Goal: Register for event/course: Register for event/course

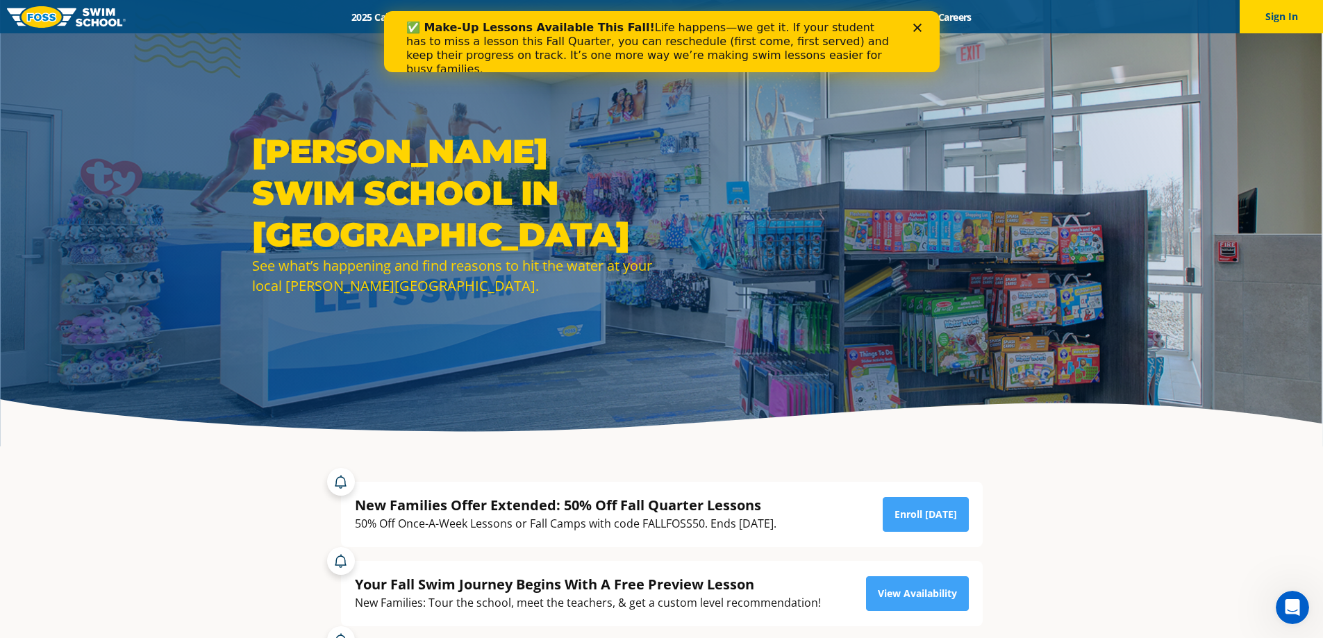
click at [918, 22] on div "✅ Make-Up Lessons Available This Fall! Life happens—we get it. If your student …" at bounding box center [661, 49] width 556 height 64
click at [918, 30] on polygon "Close" at bounding box center [917, 28] width 8 height 8
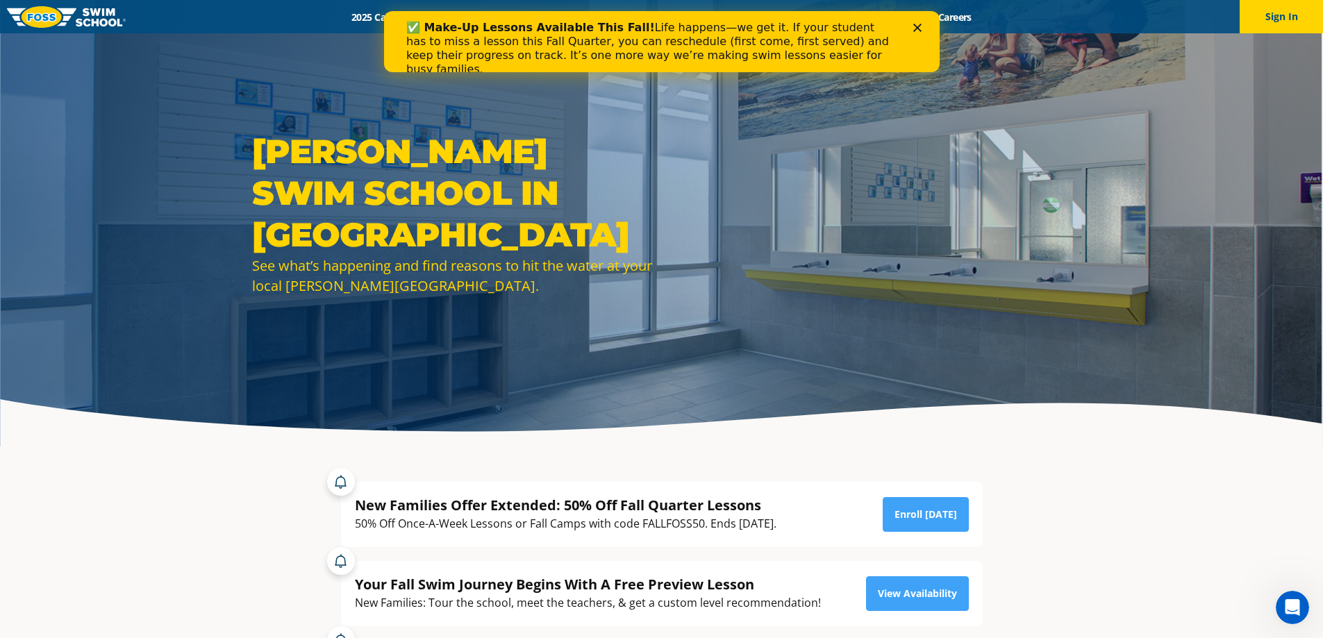
click at [918, 28] on icon "Close" at bounding box center [917, 28] width 8 height 8
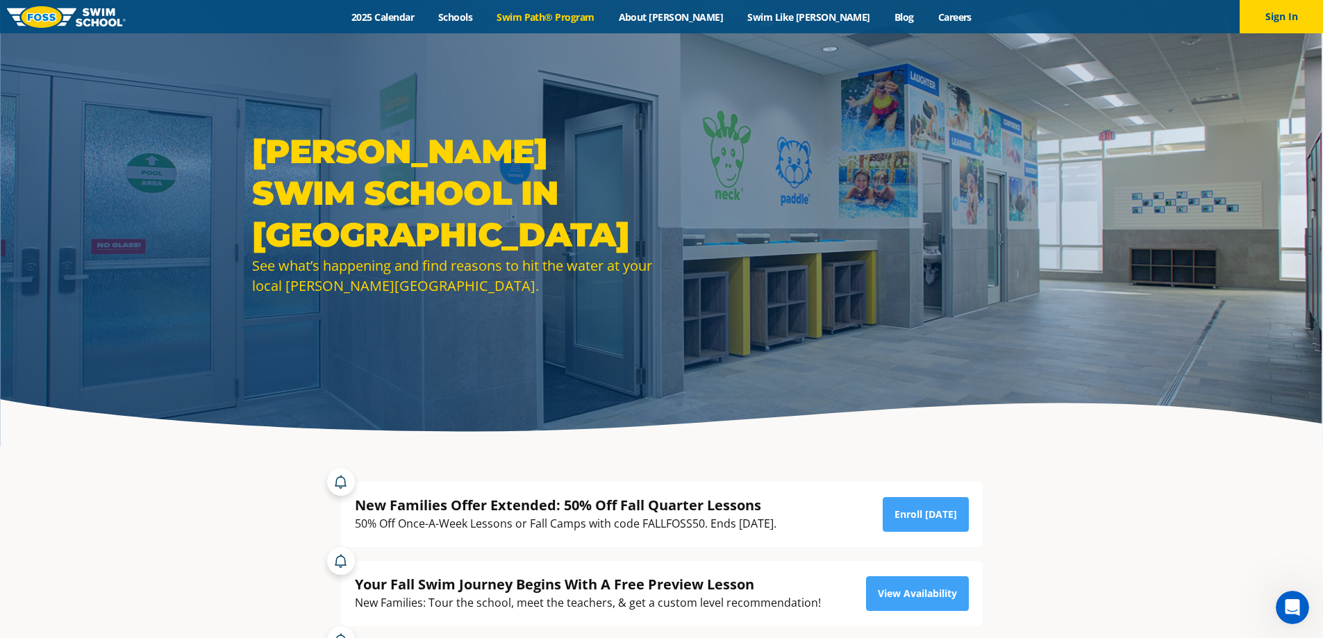
click at [592, 15] on link "Swim Path® Program" at bounding box center [546, 16] width 122 height 13
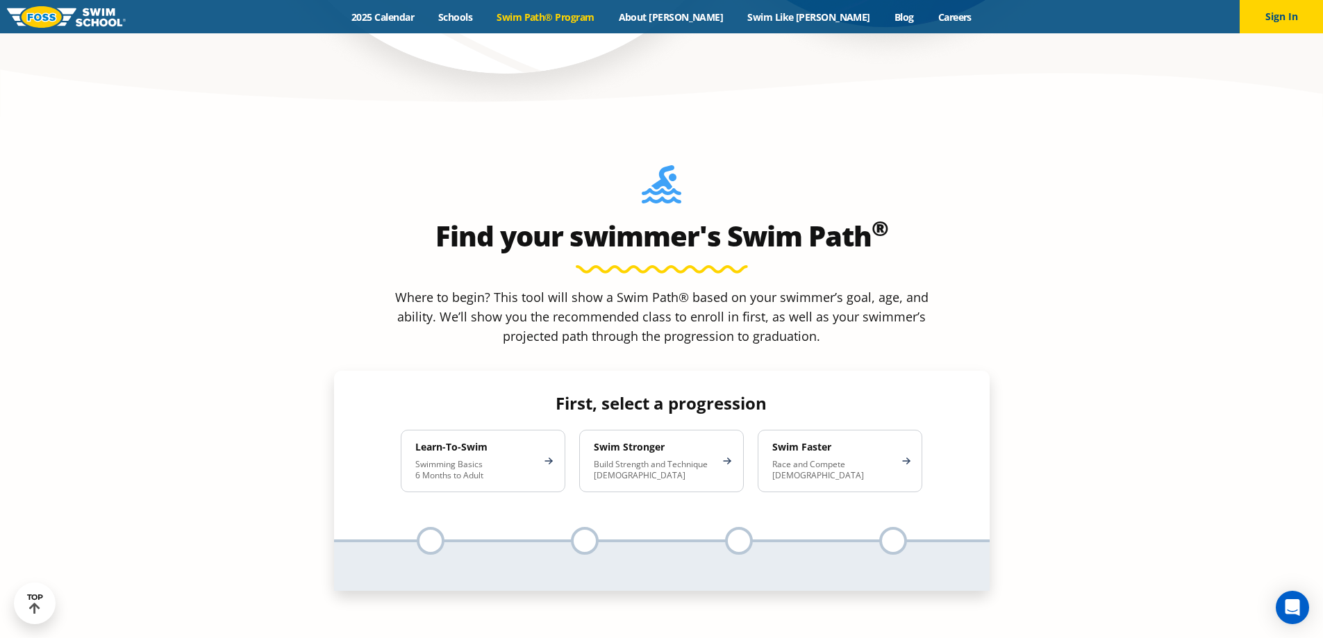
scroll to position [1251, 0]
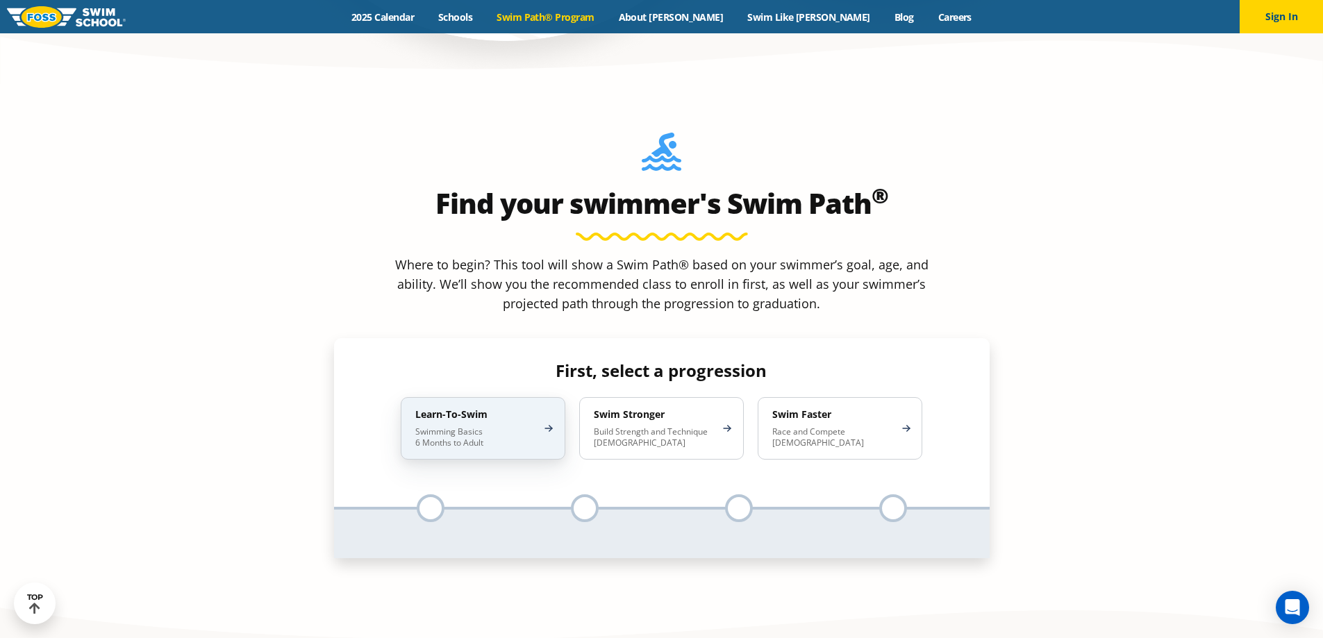
click at [470, 409] on h4 "Learn-To-Swim" at bounding box center [476, 415] width 122 height 13
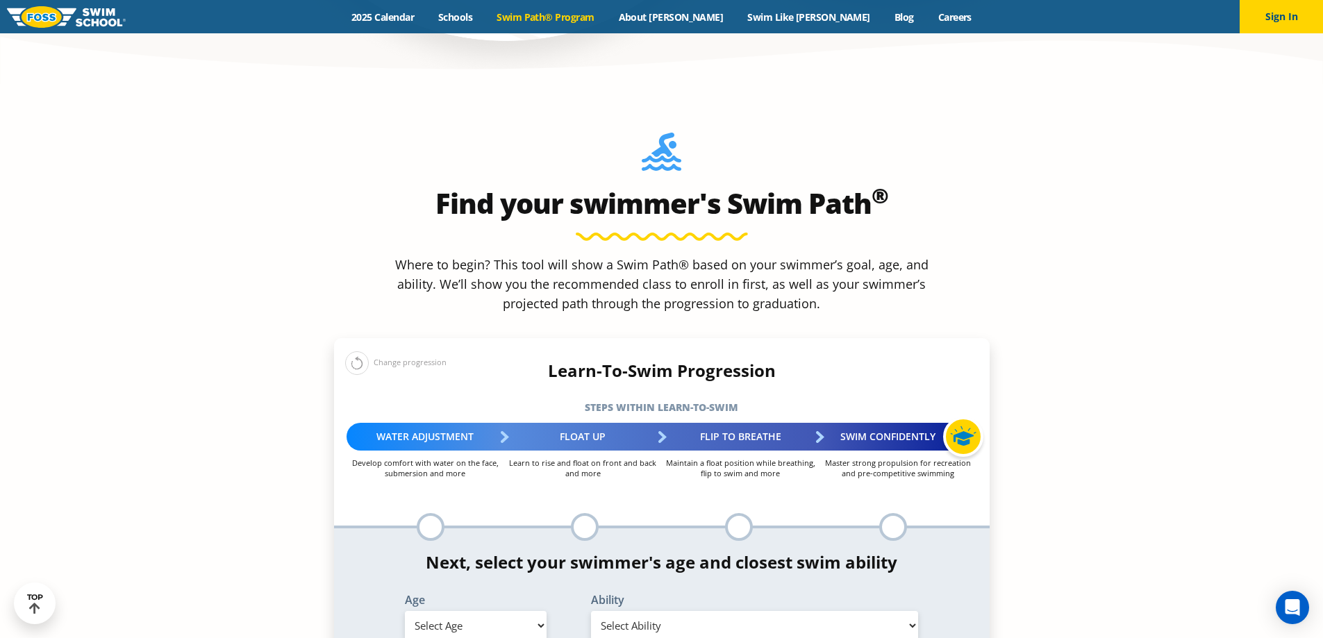
scroll to position [1389, 0]
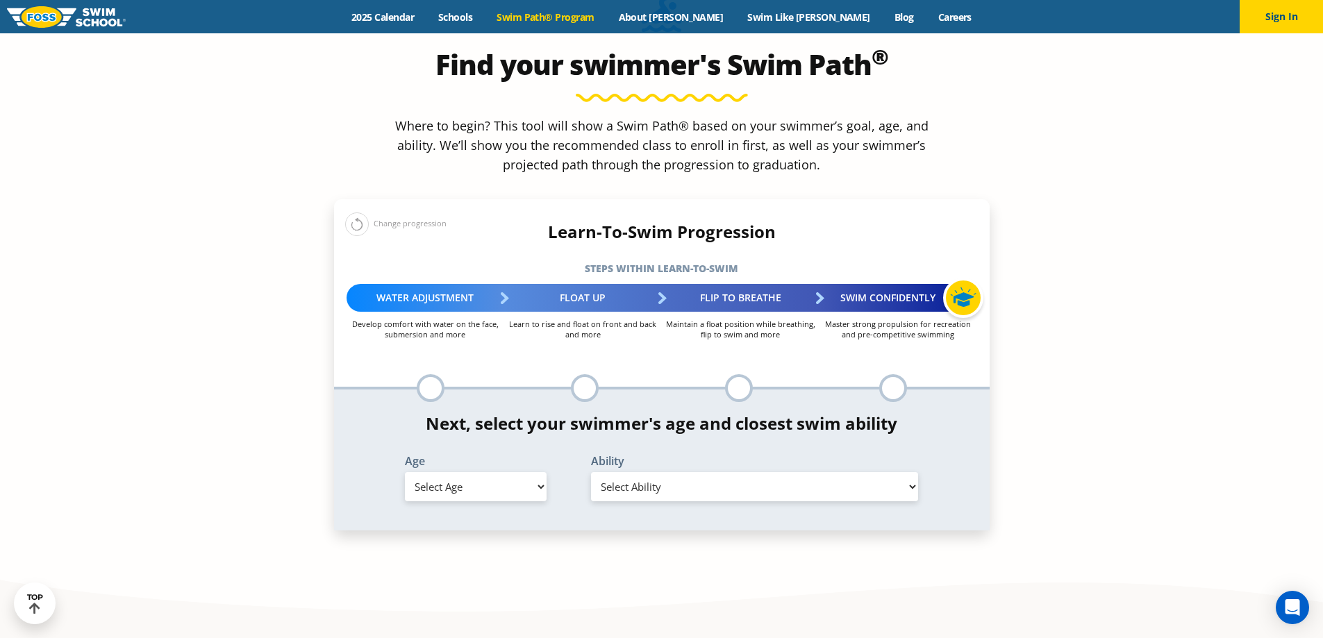
click at [521, 472] on select "Select Age 6 months - 1 year 1 year 2 years 3 years 4 years 5 years 6 years 7 y…" at bounding box center [476, 486] width 142 height 29
select select "4-years"
click at [405, 472] on select "Select Age 6 months - 1 year 1 year 2 years 3 years 4 years 5 years 6 years 7 y…" at bounding box center [476, 486] width 142 height 29
click at [712, 472] on select "Select Ability First in-water experience When in the water, reliant on a life j…" at bounding box center [755, 486] width 328 height 29
select select "4-years-when-in-the-water-reliant-on-a-life-jacket-or-floatation-device"
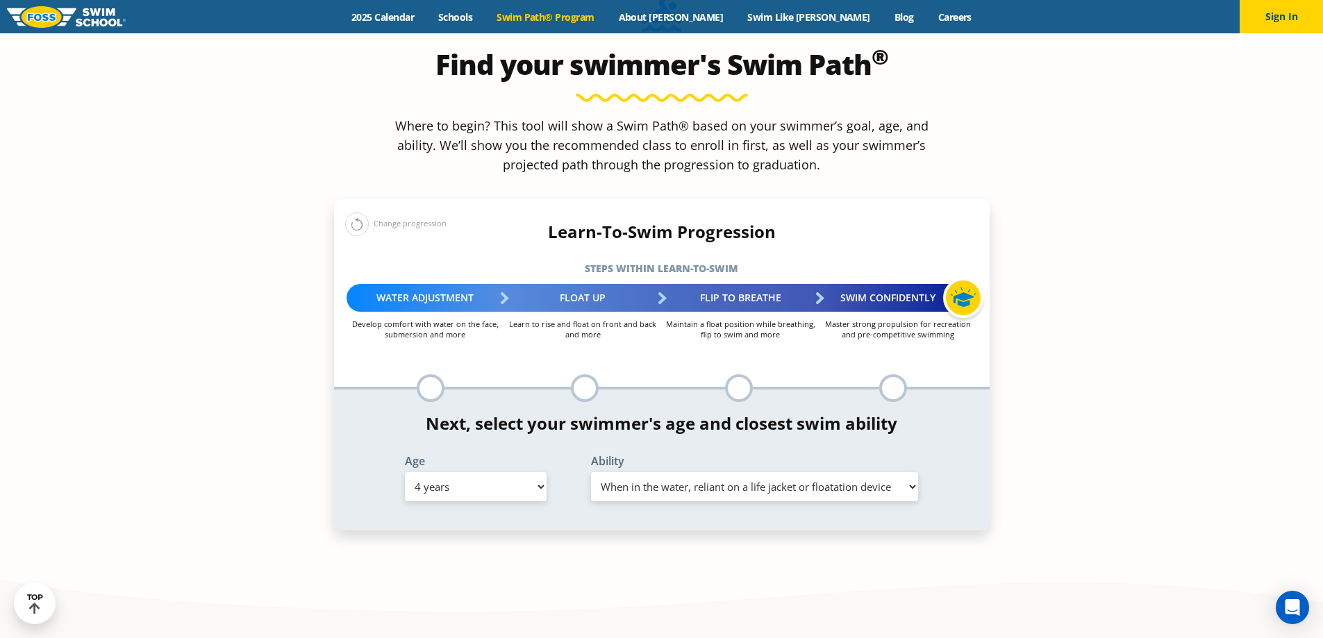
click at [591, 472] on select "Select Ability First in-water experience When in the water, reliant on a life j…" at bounding box center [755, 486] width 328 height 29
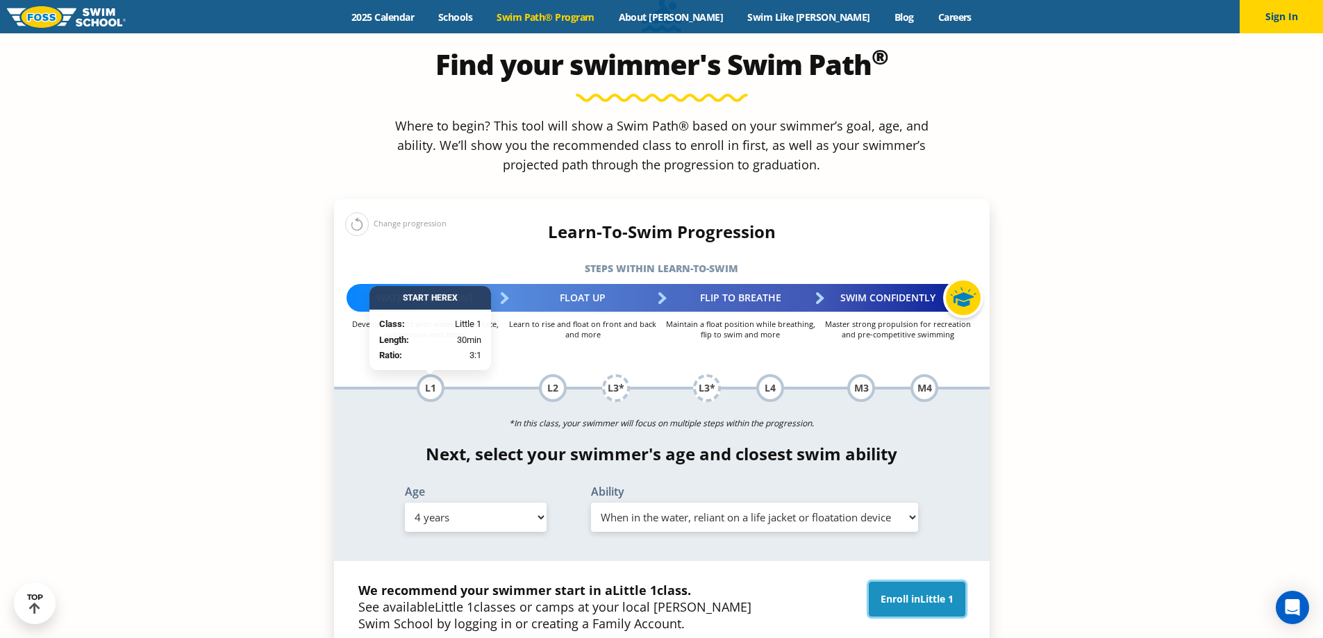
click at [897, 582] on link "Enroll in Little 1" at bounding box center [917, 599] width 97 height 35
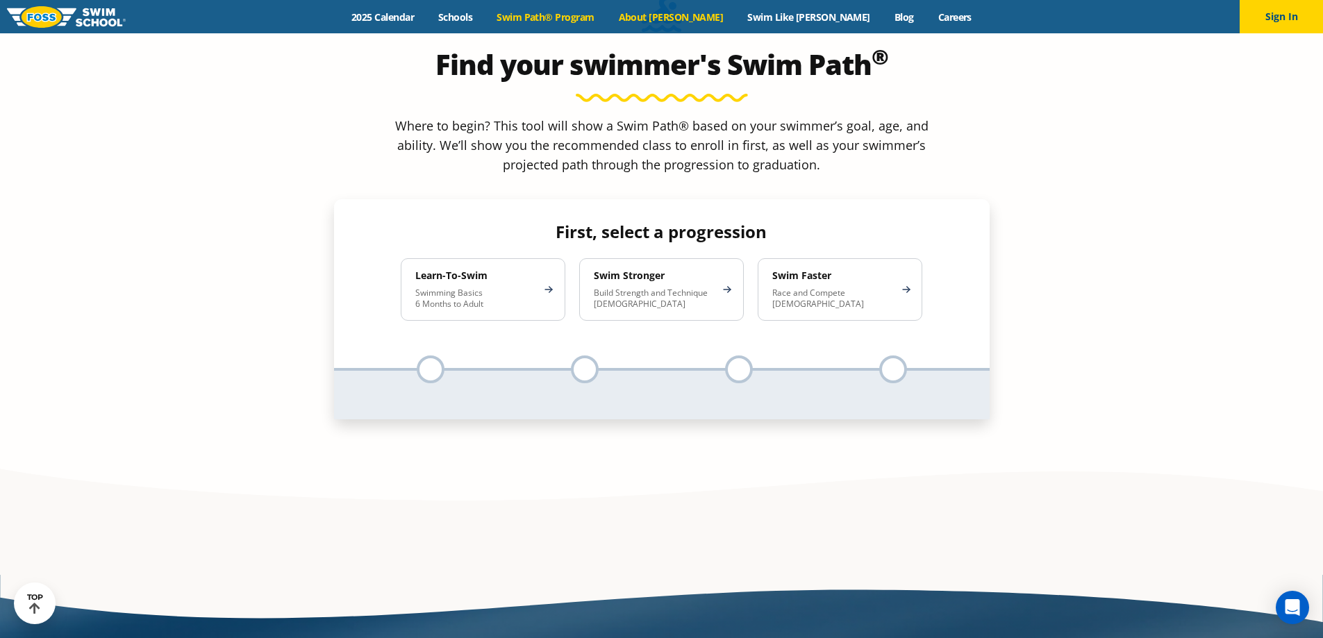
click at [712, 11] on link "About [PERSON_NAME]" at bounding box center [671, 16] width 129 height 13
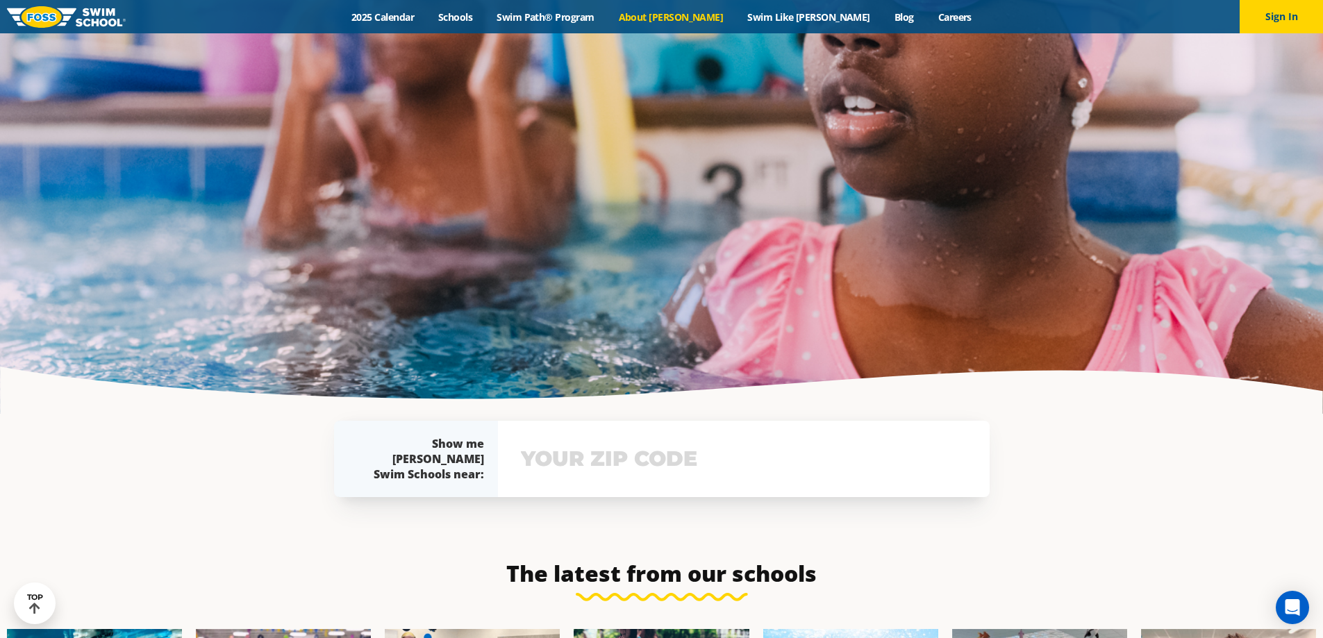
scroll to position [3335, 0]
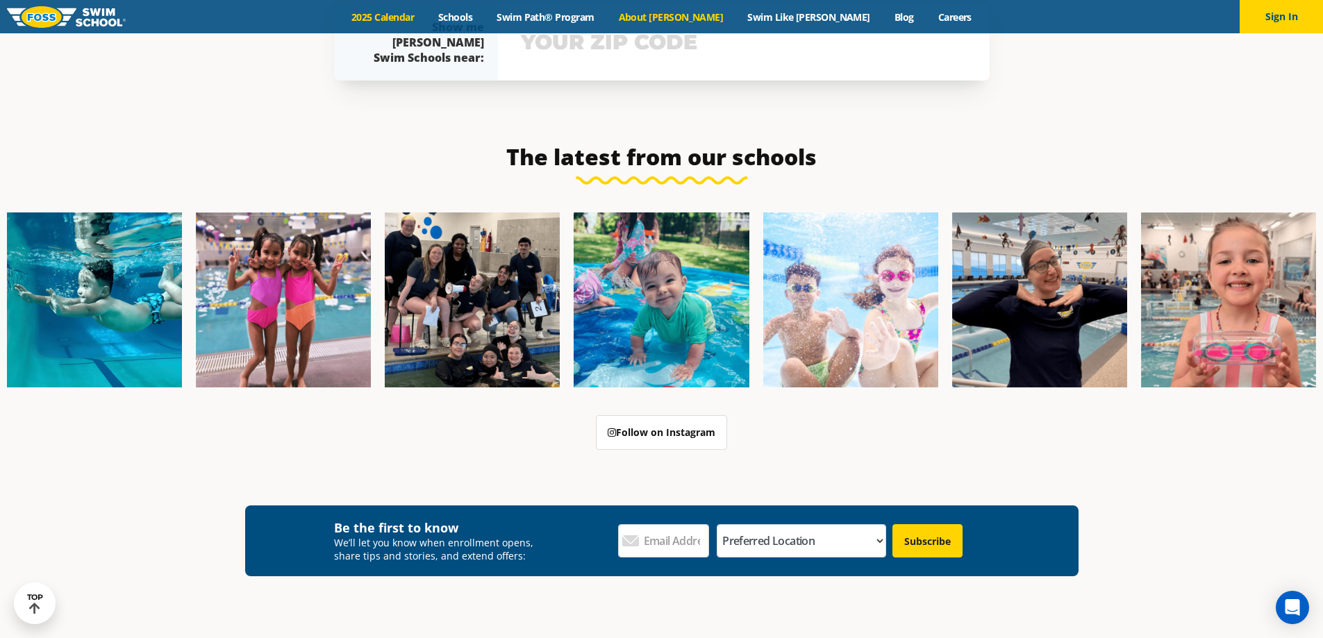
click at [427, 20] on link "2025 Calendar" at bounding box center [383, 16] width 87 height 13
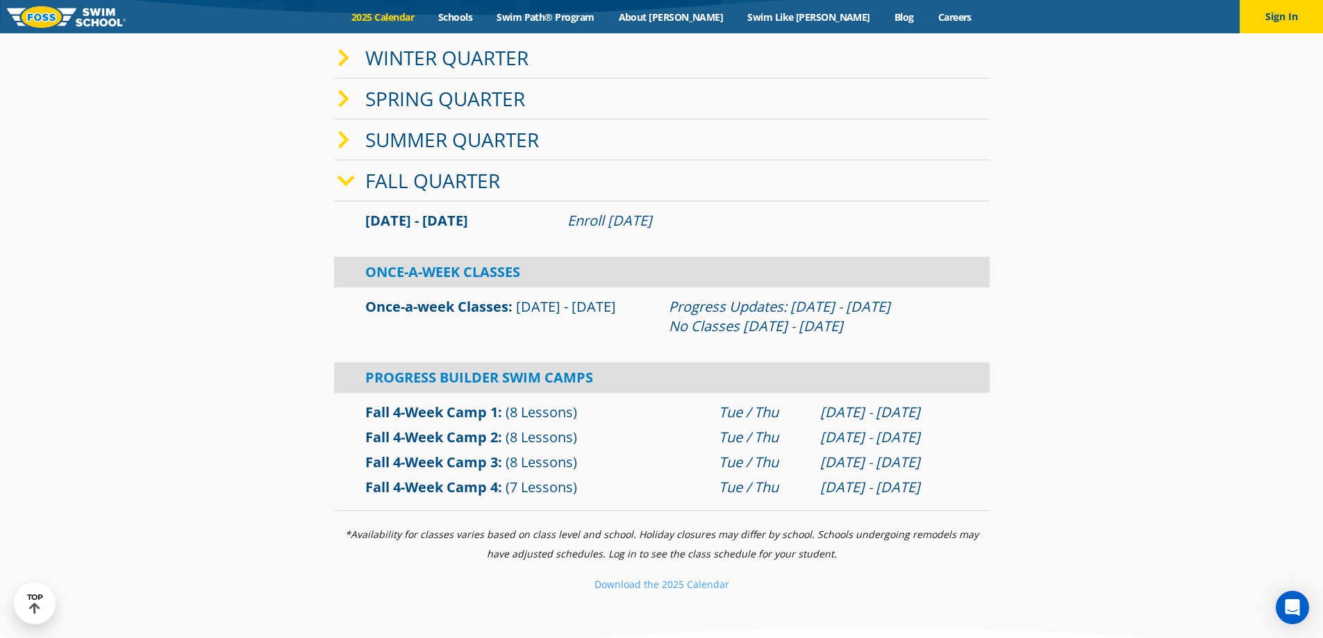
scroll to position [278, 0]
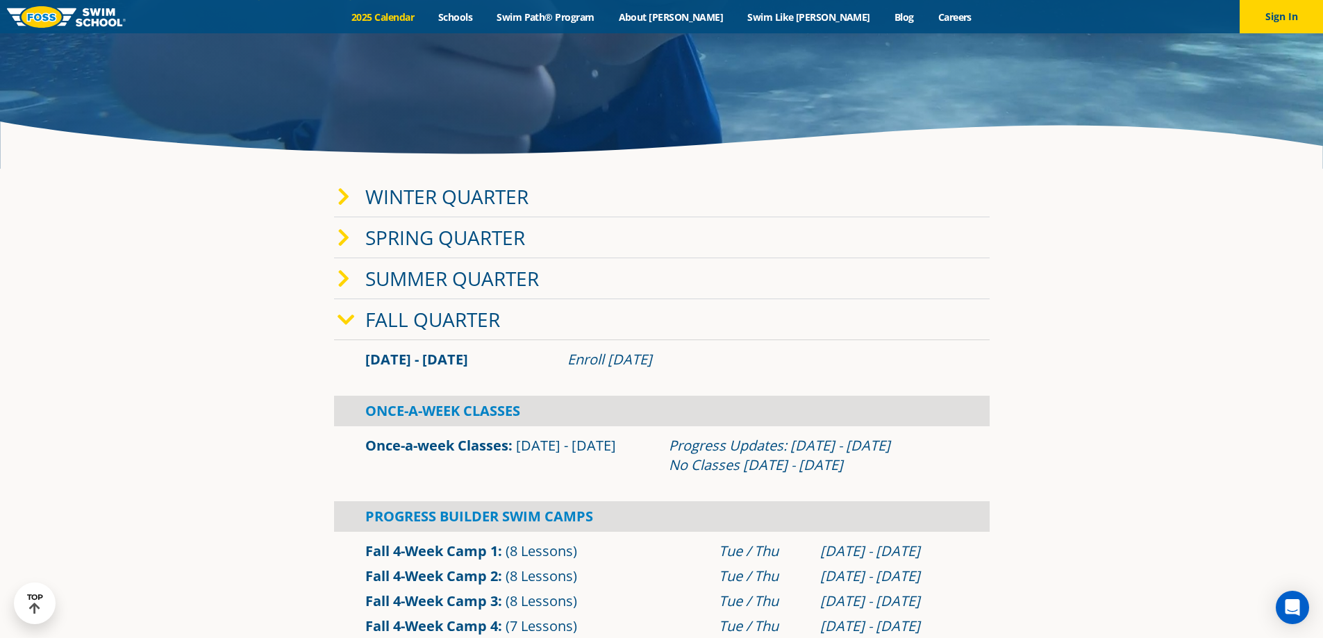
click at [349, 195] on span at bounding box center [352, 197] width 28 height 20
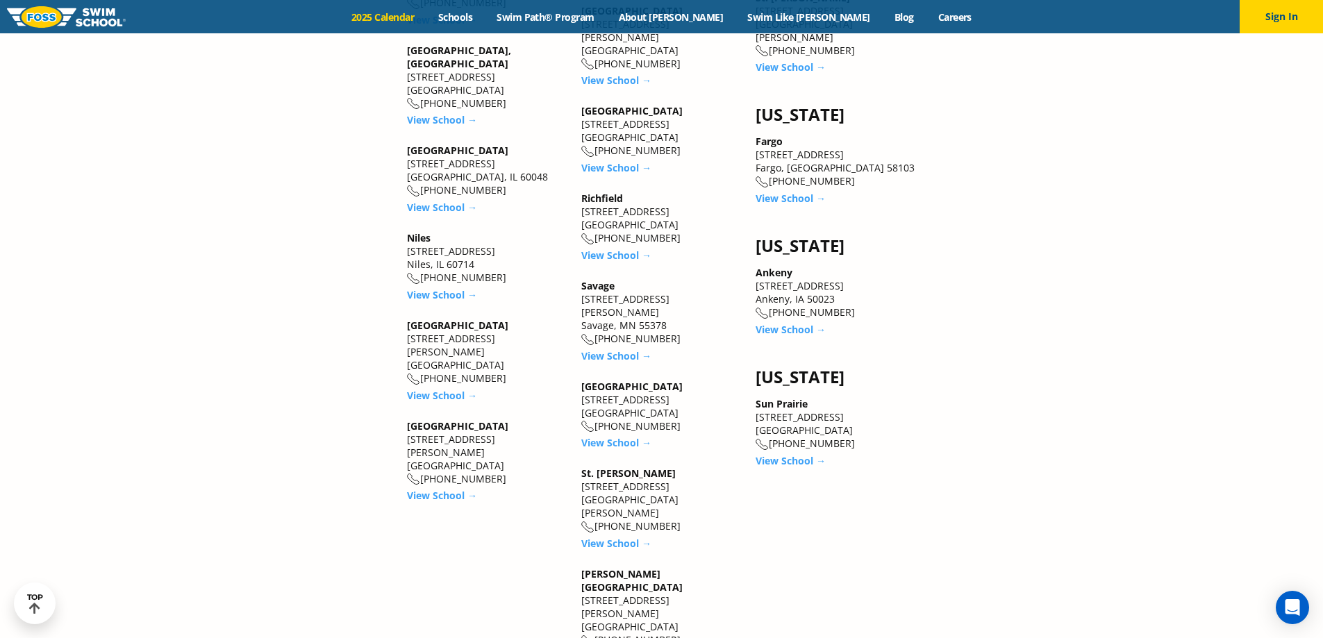
scroll to position [2084, 0]
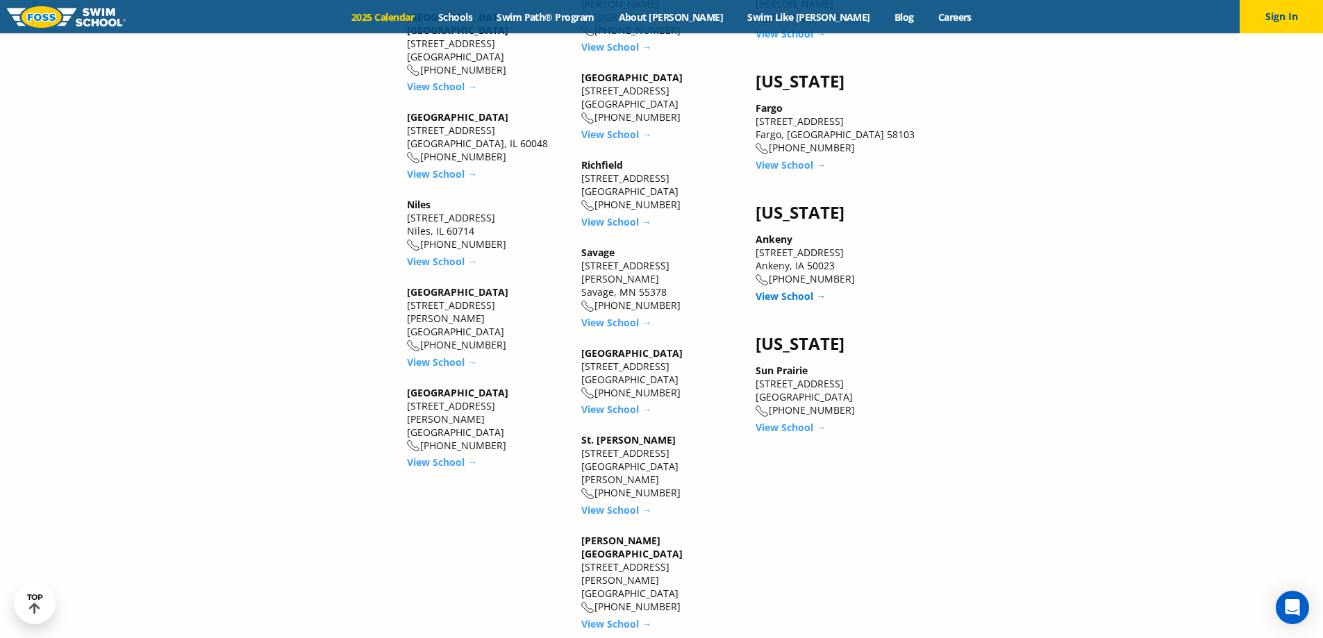
click at [789, 290] on link "View School →" at bounding box center [791, 296] width 70 height 13
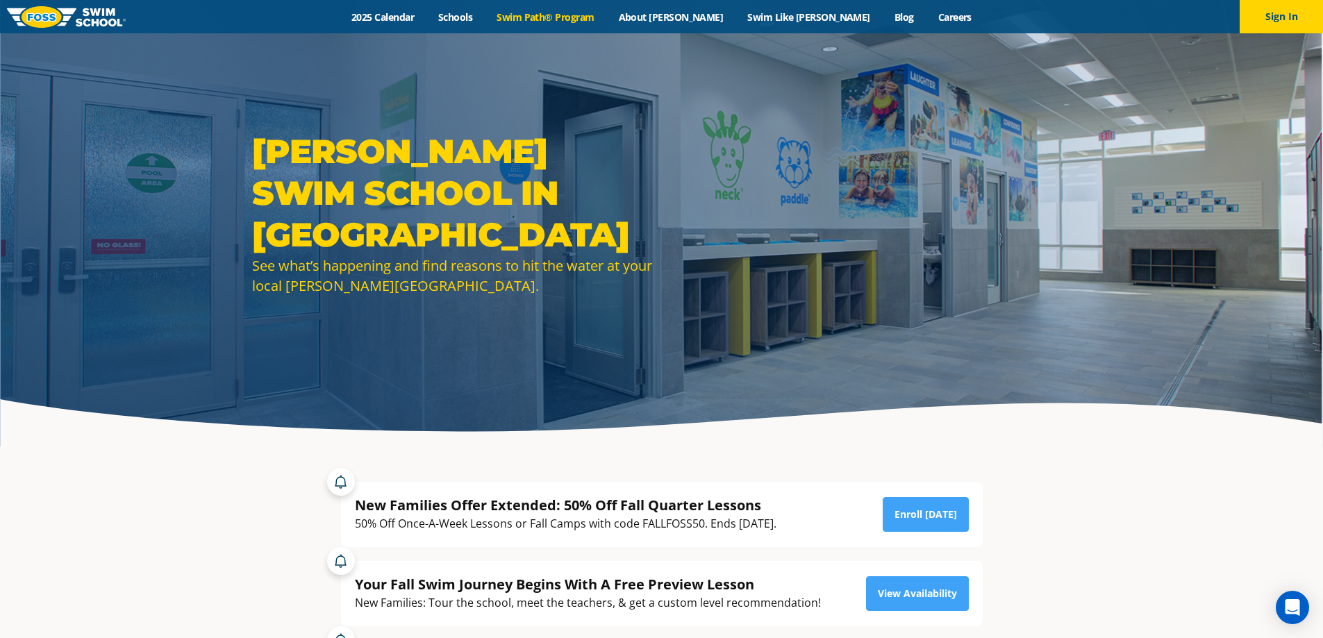
click at [572, 15] on link "Swim Path® Program" at bounding box center [546, 16] width 122 height 13
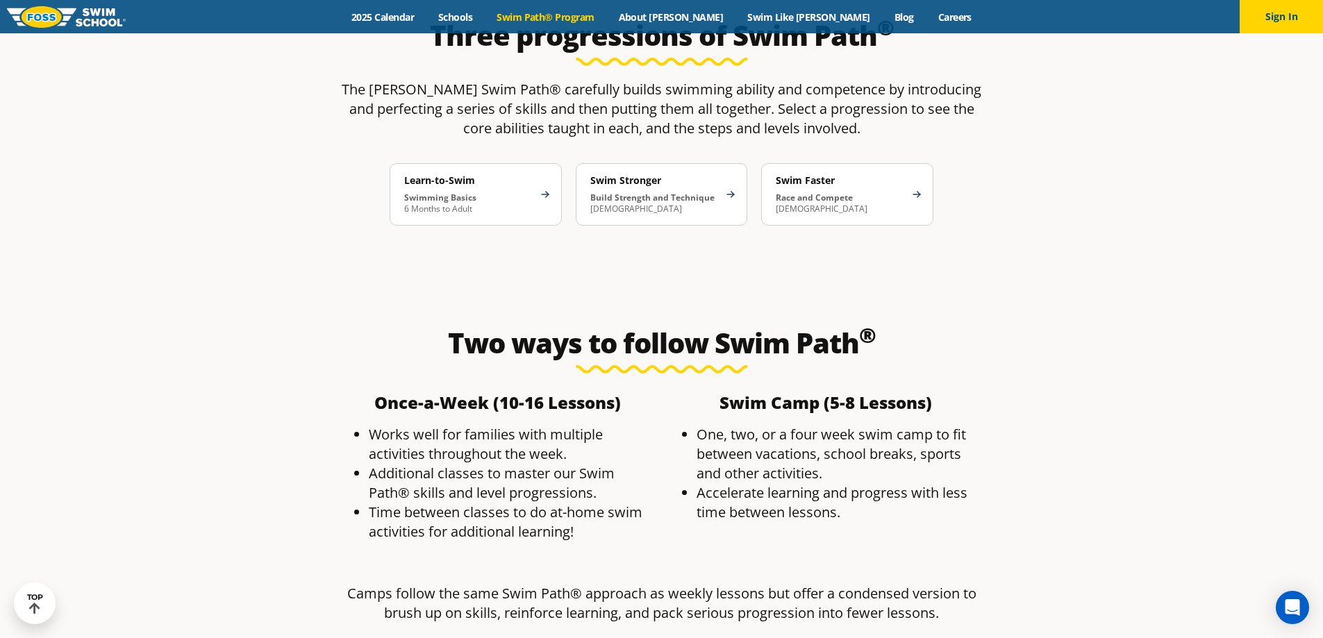
scroll to position [2501, 0]
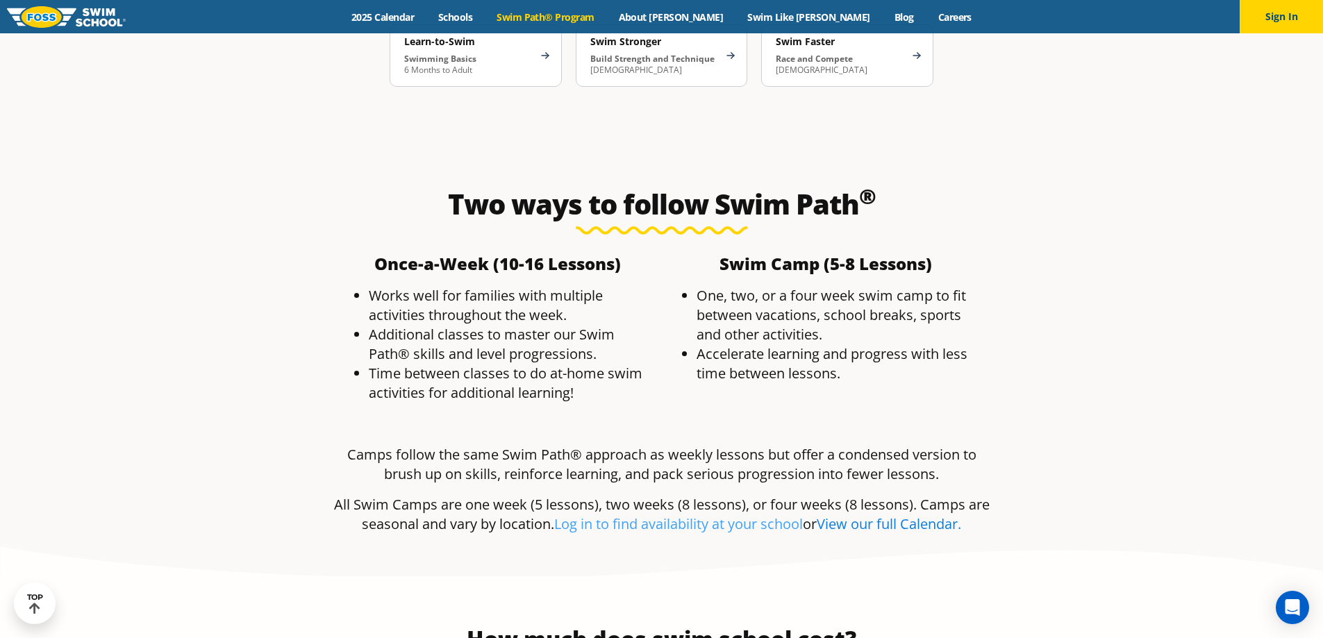
click at [913, 515] on link "View our full Calendar." at bounding box center [889, 524] width 145 height 19
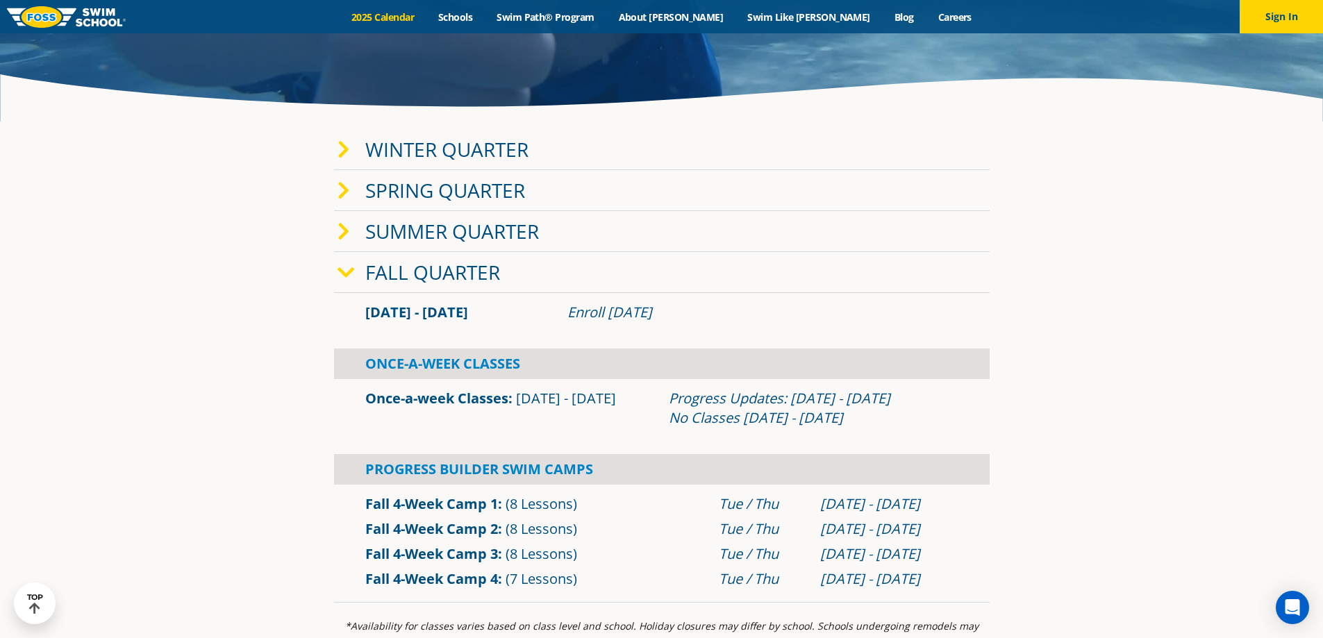
scroll to position [278, 0]
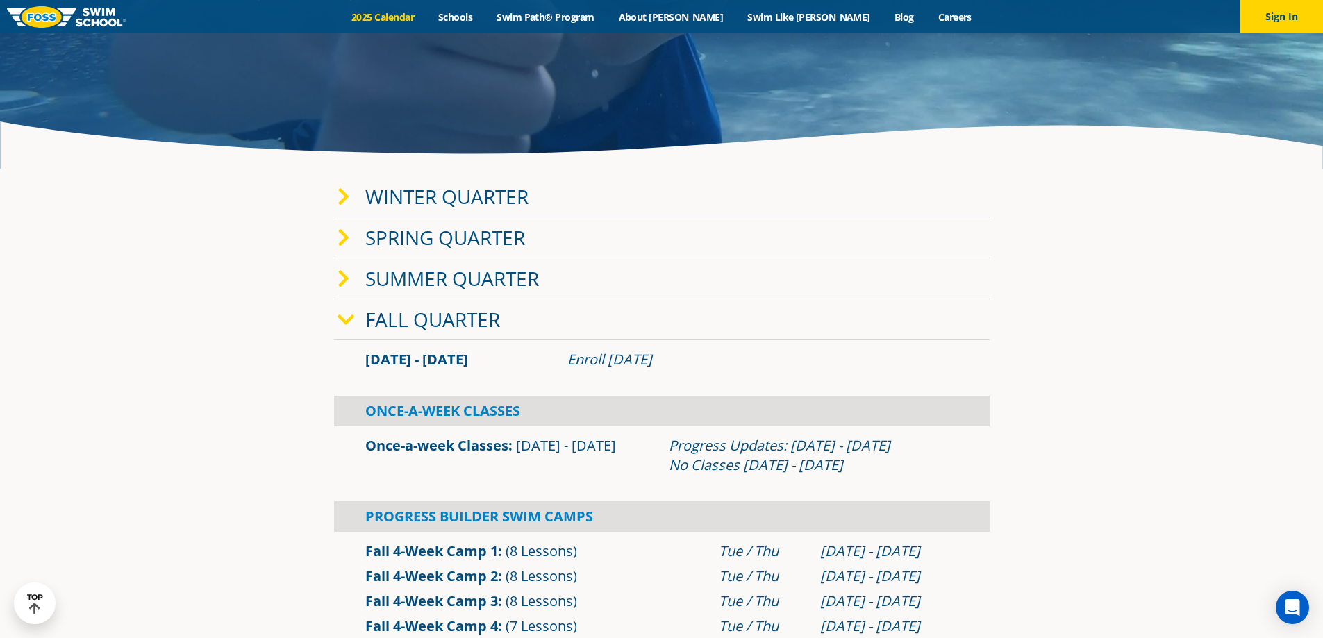
click at [353, 193] on span at bounding box center [352, 197] width 28 height 20
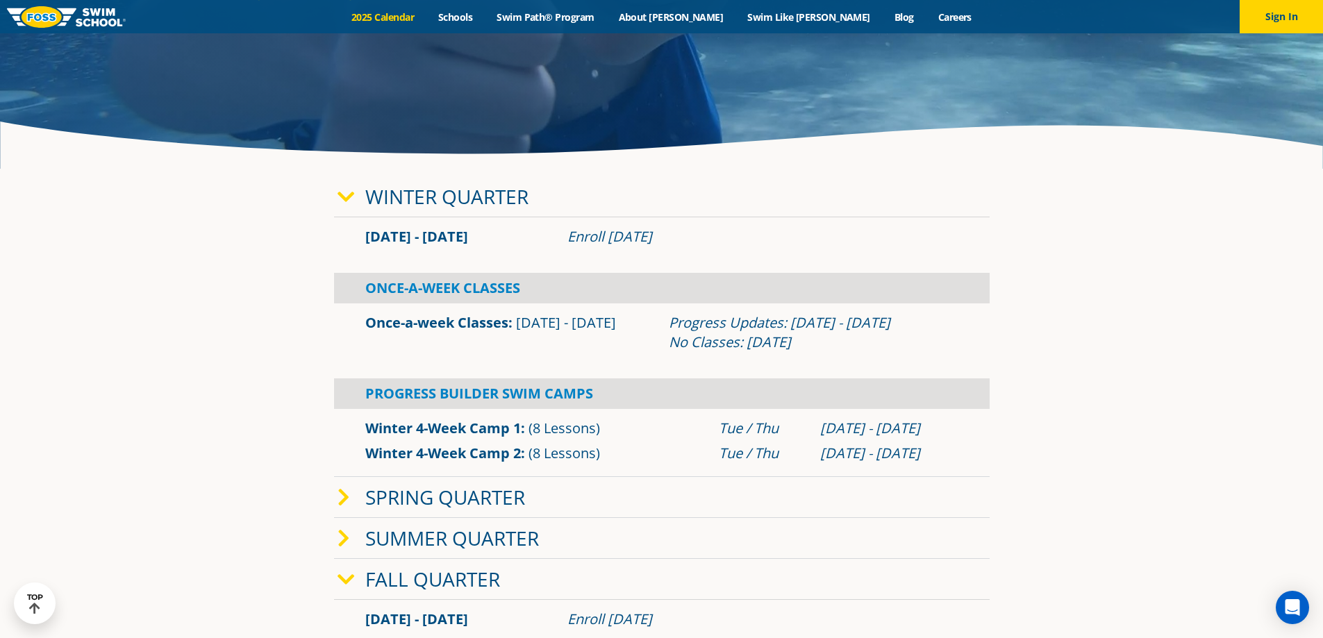
click at [446, 323] on link "Once-a-week Classes" at bounding box center [436, 322] width 143 height 19
